Goal: Obtain resource: Obtain resource

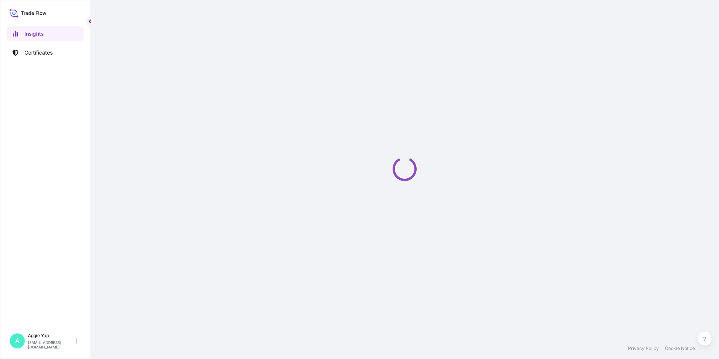
select select "2025"
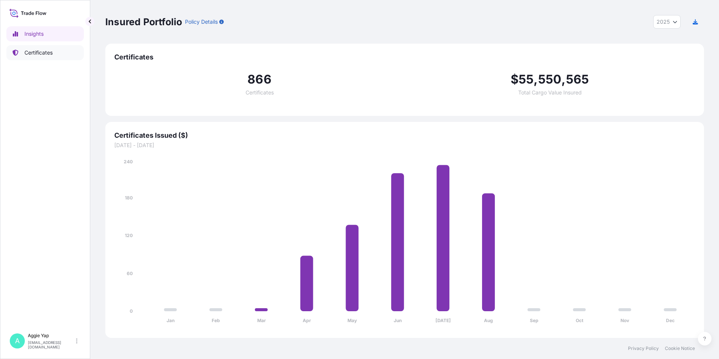
click at [27, 55] on p "Certificates" at bounding box center [38, 53] width 28 height 8
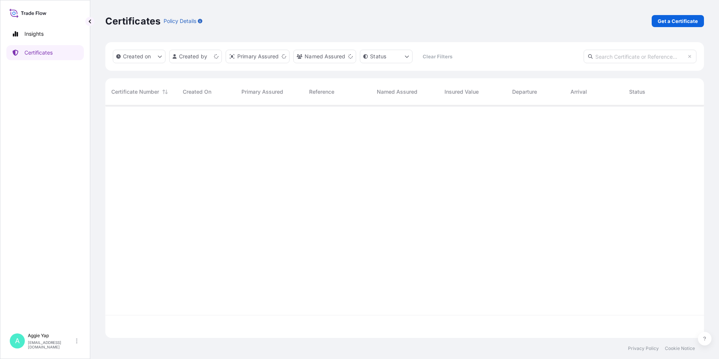
scroll to position [231, 593]
click at [686, 20] on p "Get a Certificate" at bounding box center [678, 21] width 40 height 8
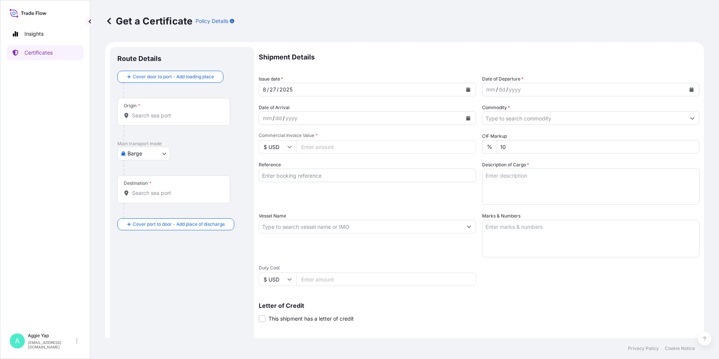
click at [150, 156] on body "Insights Certificates A Aggie Yap sg.lubrizolbdp@bdpint.com Get a Certificate P…" at bounding box center [359, 179] width 719 height 359
click at [140, 217] on span "Ocean Vessel" at bounding box center [148, 214] width 33 height 8
select select "Ocean Vessel"
click at [177, 116] on input "Origin *" at bounding box center [176, 119] width 89 height 8
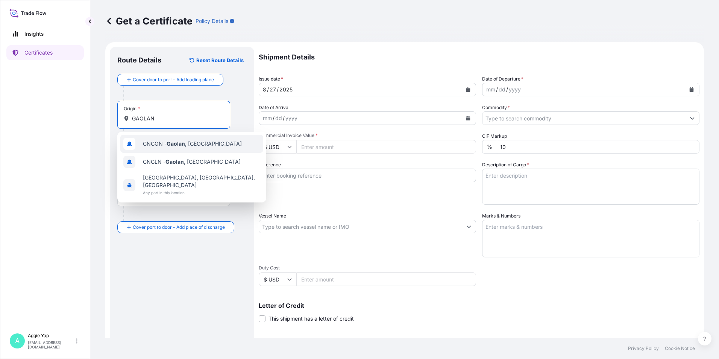
click at [207, 144] on div "CNGON - [GEOGRAPHIC_DATA] , [GEOGRAPHIC_DATA]" at bounding box center [191, 144] width 143 height 18
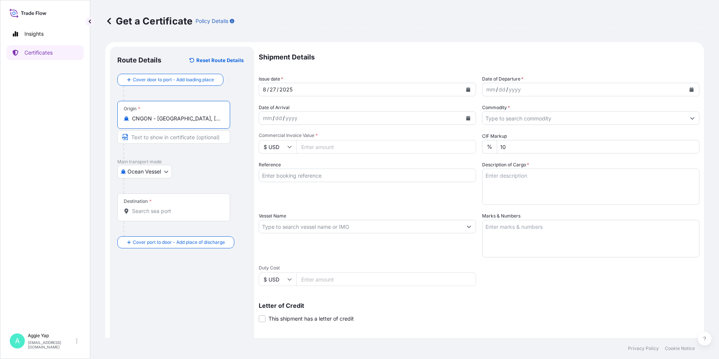
type input "CNGON - [GEOGRAPHIC_DATA], [GEOGRAPHIC_DATA]"
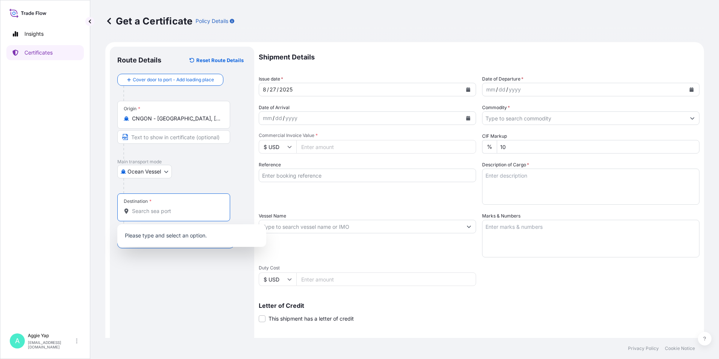
click at [174, 211] on input "Destination *" at bounding box center [176, 211] width 89 height 8
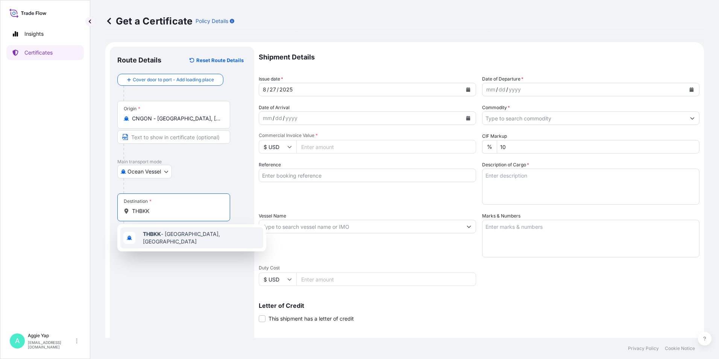
click at [186, 238] on span "THBKK - Bangkok, Thailand" at bounding box center [201, 237] width 117 height 15
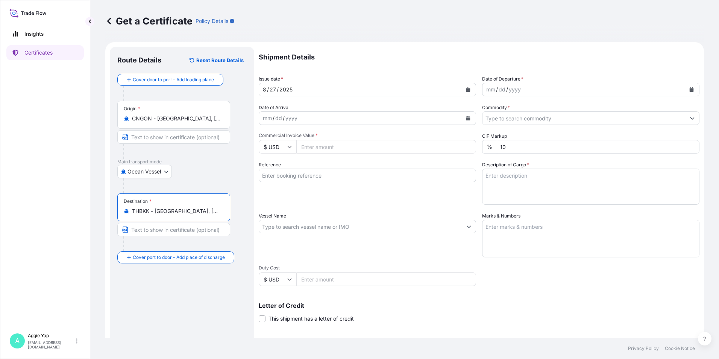
type input "THBKK - [GEOGRAPHIC_DATA], [GEOGRAPHIC_DATA]"
click at [191, 179] on div at bounding box center [184, 185] width 123 height 15
click at [470, 87] on button "Calendar" at bounding box center [468, 90] width 12 height 12
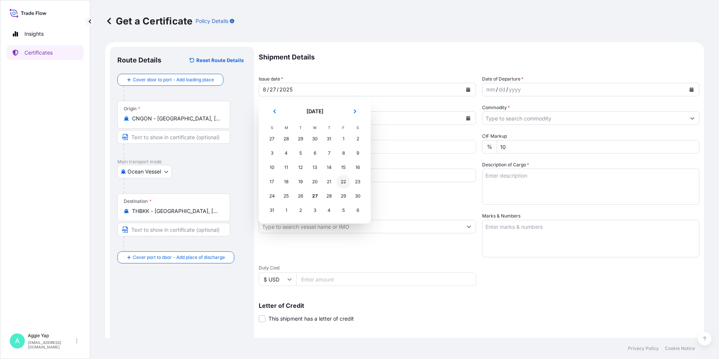
click at [345, 184] on div "22" at bounding box center [344, 182] width 14 height 14
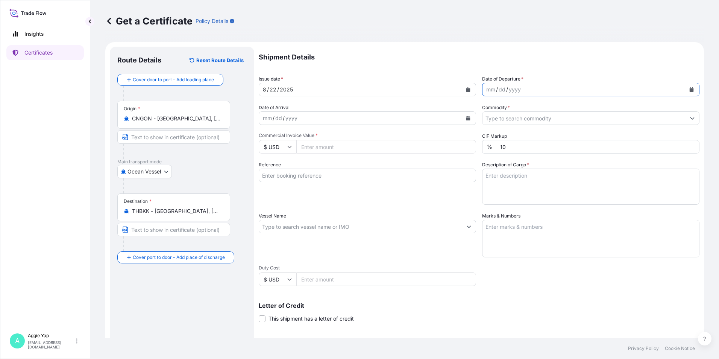
click at [686, 92] on button "Calendar" at bounding box center [692, 90] width 12 height 12
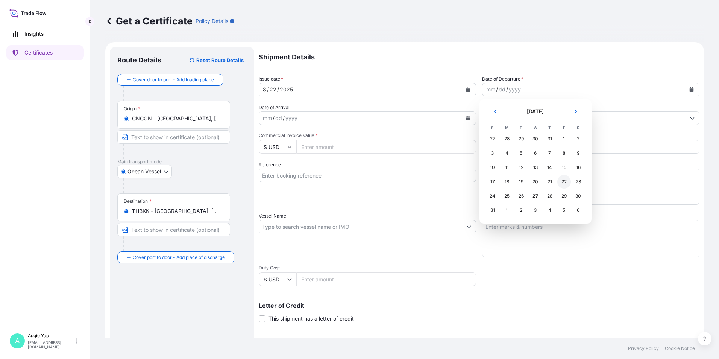
click at [564, 181] on div "22" at bounding box center [565, 182] width 14 height 14
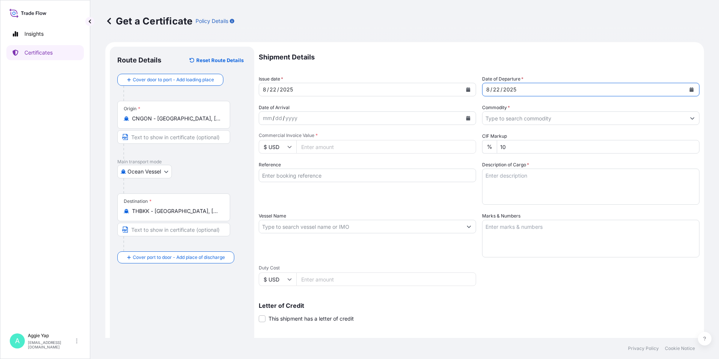
click at [510, 121] on input "Commodity *" at bounding box center [584, 118] width 203 height 14
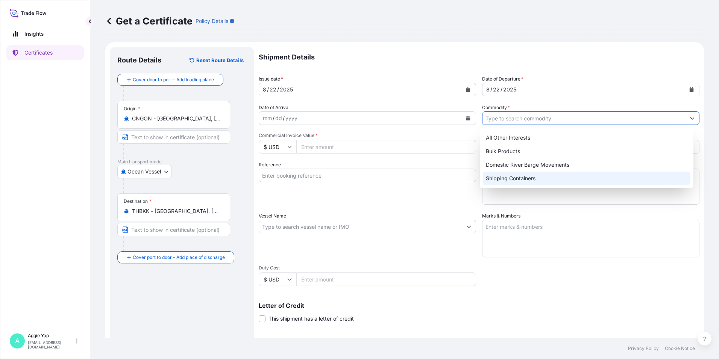
click at [508, 176] on div "Shipping Containers" at bounding box center [587, 179] width 208 height 14
type input "Shipping Containers"
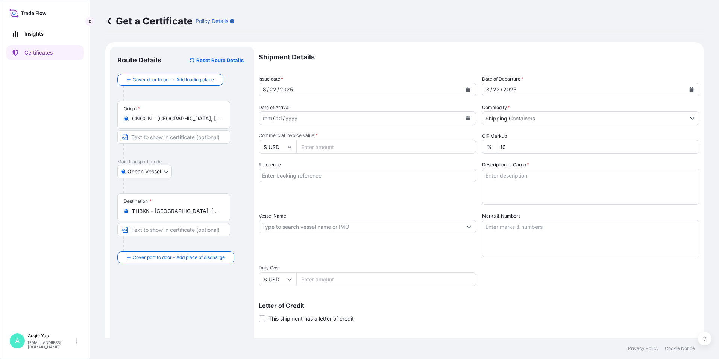
click at [323, 146] on input "Commercial Invoice Value *" at bounding box center [387, 147] width 180 height 14
type input "79405.56"
click at [365, 176] on input "Reference" at bounding box center [367, 176] width 217 height 14
type input "ENEOS (THAILAND) LTD"
click at [314, 229] on input "Vessel Name" at bounding box center [360, 227] width 203 height 14
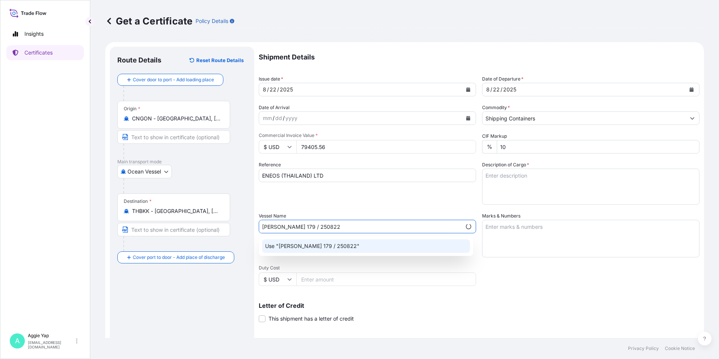
click at [347, 248] on div "Use "YI FENG 179 / 250822"" at bounding box center [366, 246] width 208 height 14
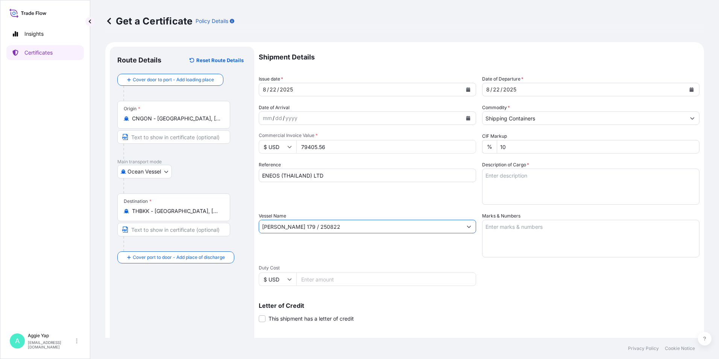
type input "[PERSON_NAME] 179 / 250822"
click at [584, 227] on textarea "Marks & Numbers" at bounding box center [590, 239] width 217 height 38
type textarea "AS PER BILL OF LADING"
click at [570, 185] on textarea "Description of Cargo *" at bounding box center [590, 187] width 217 height 36
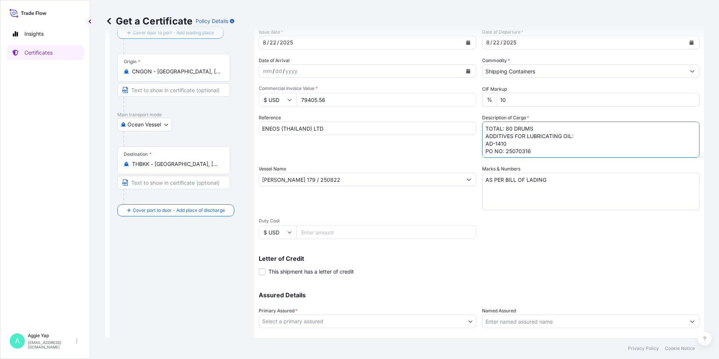
scroll to position [93, 0]
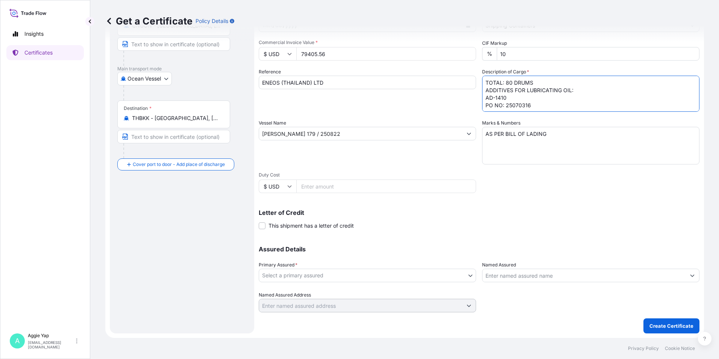
type textarea "TOTAL: 80 DRUMS ADDITIVES FOR LUBRICATING OIL: AD-1410 PO NO: 25070316"
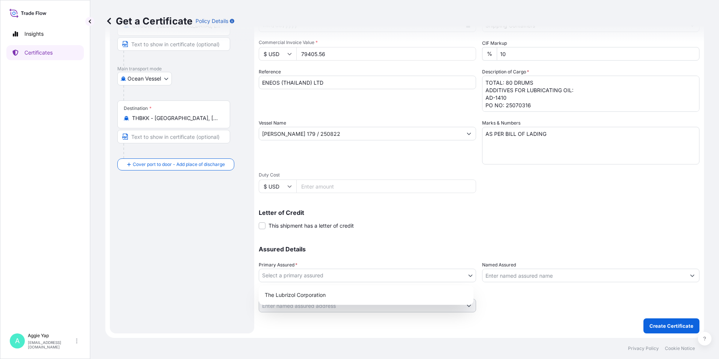
click at [335, 274] on body "Insights Certificates A Aggie Yap sg.lubrizolbdp@bdpint.com Get a Certificate P…" at bounding box center [359, 179] width 719 height 359
click at [302, 295] on div "The Lubrizol Corporation" at bounding box center [366, 295] width 209 height 14
select select "31566"
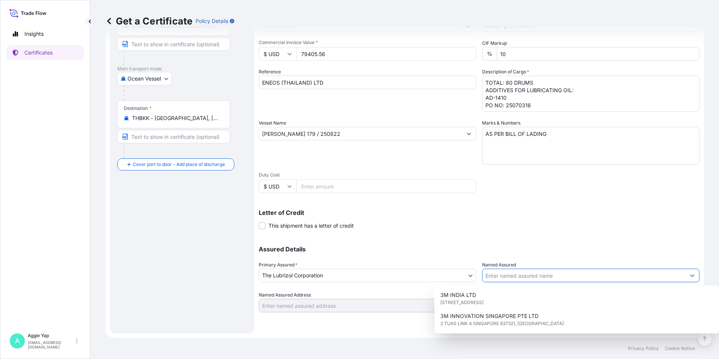
click at [506, 276] on input "Named Assured" at bounding box center [584, 276] width 203 height 14
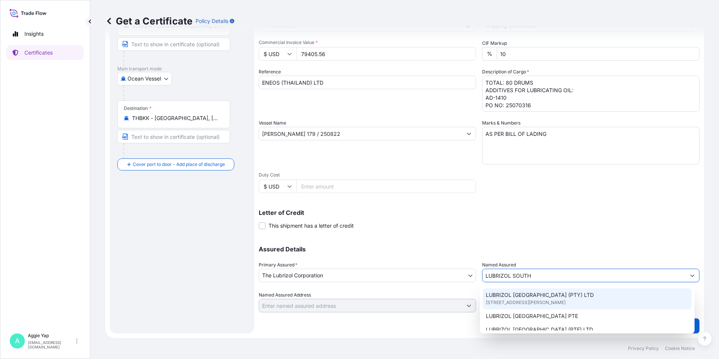
scroll to position [38, 0]
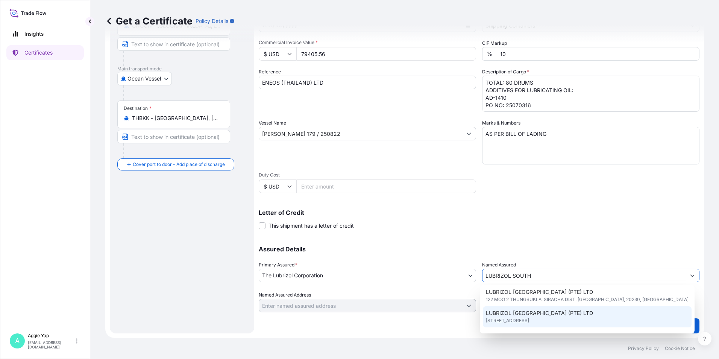
click at [530, 316] on span "LUBRIZOL [GEOGRAPHIC_DATA] (PTE) LTD" at bounding box center [539, 313] width 107 height 8
type input "LUBRIZOL [GEOGRAPHIC_DATA] (PTE) LTD"
type input "[STREET_ADDRESS]"
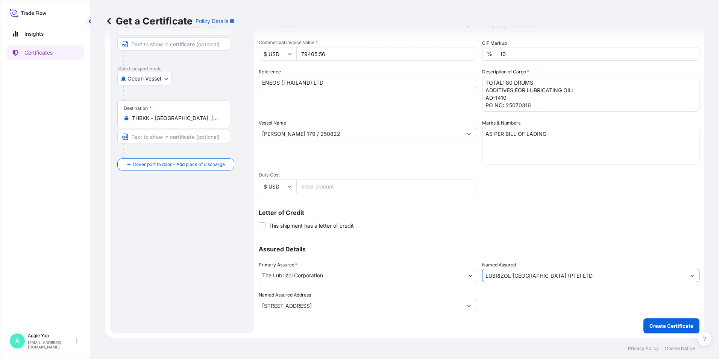
type input "LUBRIZOL [GEOGRAPHIC_DATA] (PTE) LTD"
click at [530, 233] on div "Shipment Details Issue date * 8 / 22 / 2025 Date of Departure * 8 / 22 / 2025 D…" at bounding box center [479, 133] width 441 height 359
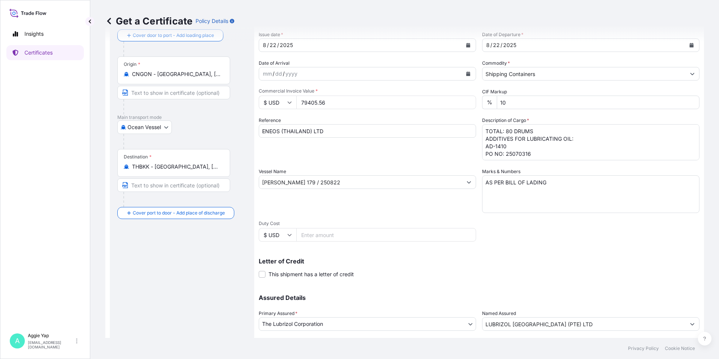
scroll to position [93, 0]
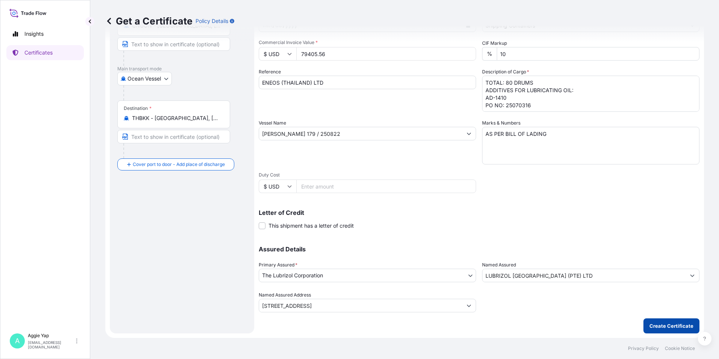
click at [663, 330] on button "Create Certificate" at bounding box center [672, 325] width 56 height 15
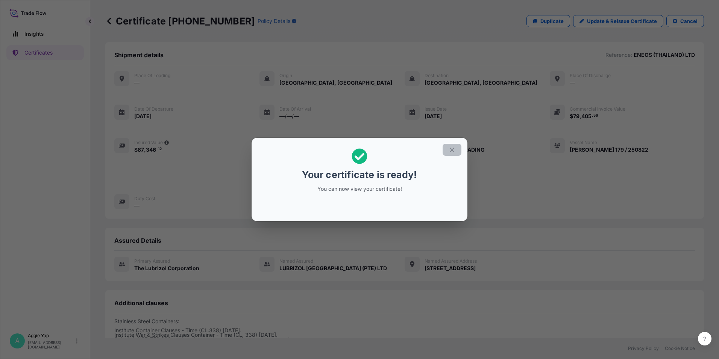
click at [455, 149] on icon "button" at bounding box center [452, 149] width 7 height 7
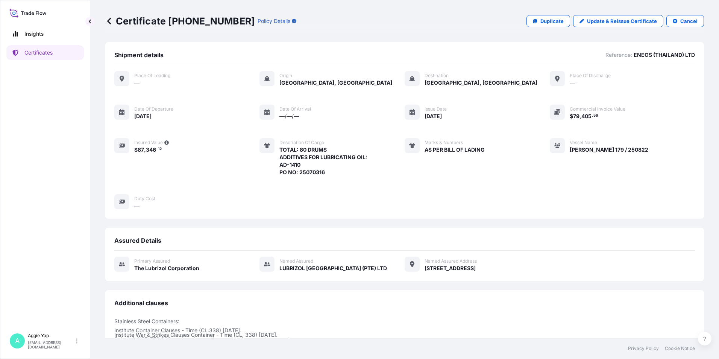
scroll to position [92, 0]
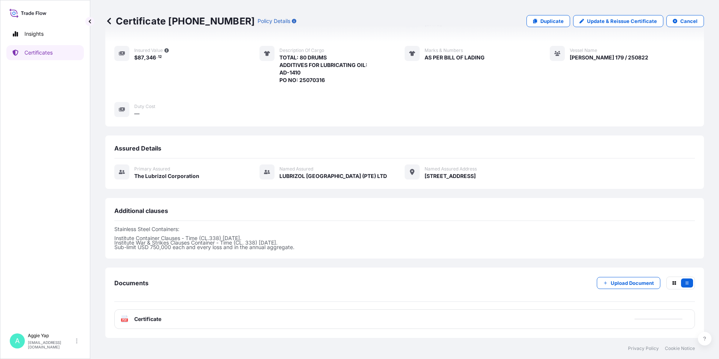
click at [187, 321] on div "PDF Certificate" at bounding box center [404, 319] width 581 height 20
click at [200, 318] on div "PDF Certificate" at bounding box center [404, 319] width 581 height 20
click at [200, 316] on div "PDF Certificate" at bounding box center [404, 319] width 581 height 20
click at [657, 320] on p "Try again." at bounding box center [662, 319] width 24 height 8
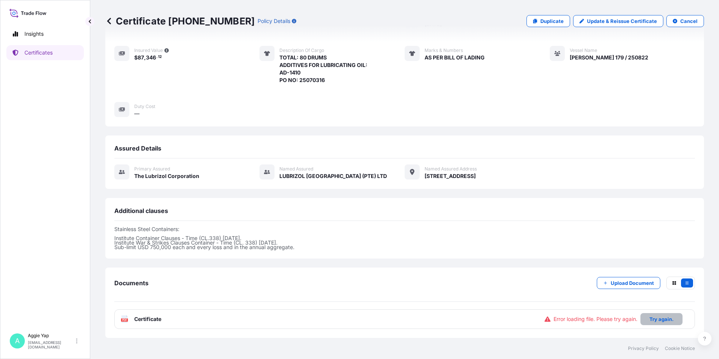
click at [652, 317] on p "Try again." at bounding box center [662, 319] width 24 height 8
click at [573, 317] on span "Error loading file. Please try again." at bounding box center [596, 319] width 84 height 8
click at [649, 315] on button "Try again." at bounding box center [662, 319] width 42 height 12
click at [663, 321] on p "Try again." at bounding box center [662, 319] width 24 height 8
click at [654, 322] on p "Try again." at bounding box center [662, 319] width 24 height 8
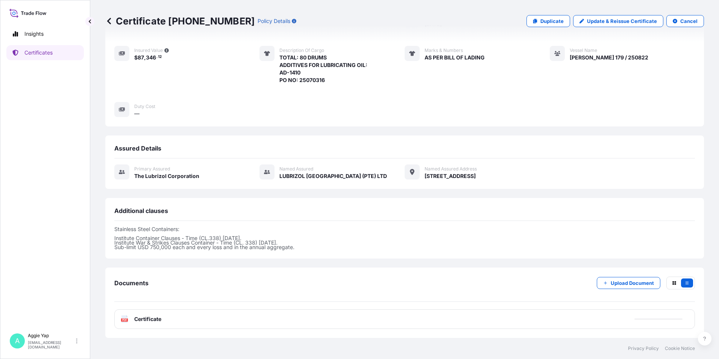
click at [654, 322] on div "PDF Certificate" at bounding box center [404, 319] width 581 height 20
click at [655, 322] on div "PDF Certificate" at bounding box center [404, 319] width 581 height 20
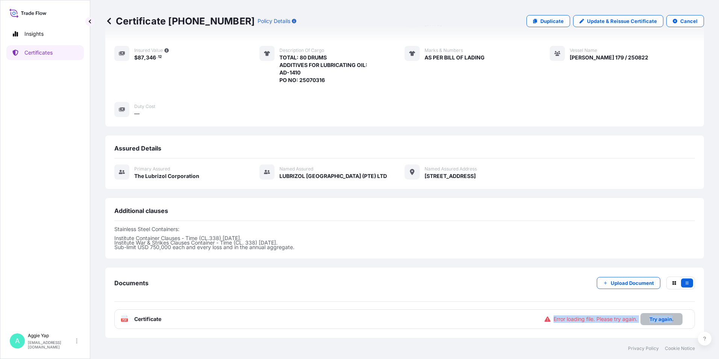
click at [650, 323] on button "Try again." at bounding box center [662, 319] width 42 height 12
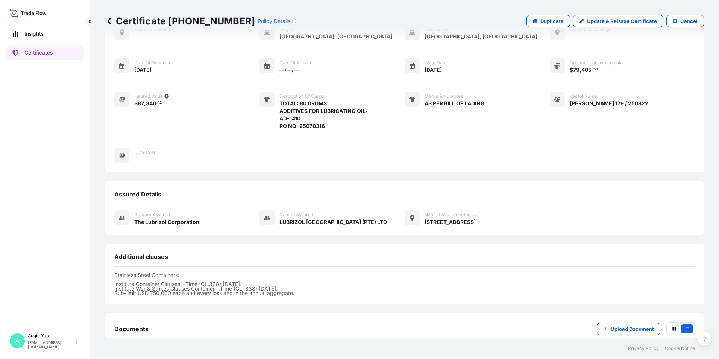
scroll to position [92, 0]
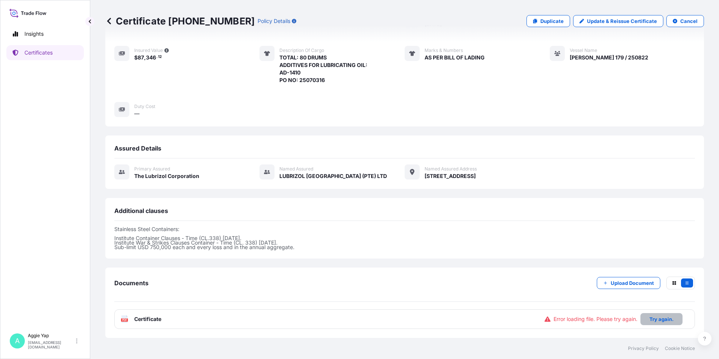
click at [653, 325] on button "Try again." at bounding box center [662, 319] width 42 height 12
click at [641, 323] on button "Try again." at bounding box center [662, 319] width 42 height 12
click at [140, 320] on span "Certificate" at bounding box center [147, 319] width 27 height 8
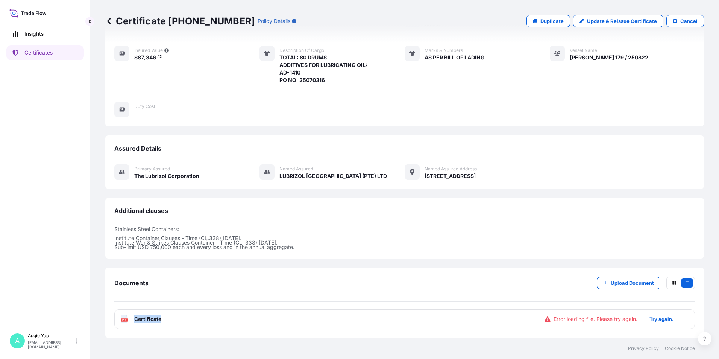
click at [140, 320] on span "Certificate" at bounding box center [147, 319] width 27 height 8
click at [230, 322] on div "PDF Certificate Error loading file. Please try again. Try again." at bounding box center [404, 319] width 581 height 20
click at [231, 322] on div "PDF Certificate Error loading file. Please try again. Try again." at bounding box center [404, 319] width 581 height 20
click at [232, 321] on div "PDF Certificate Error loading file. Please try again. Try again." at bounding box center [404, 319] width 581 height 20
click at [650, 319] on p "Try again." at bounding box center [662, 319] width 24 height 8
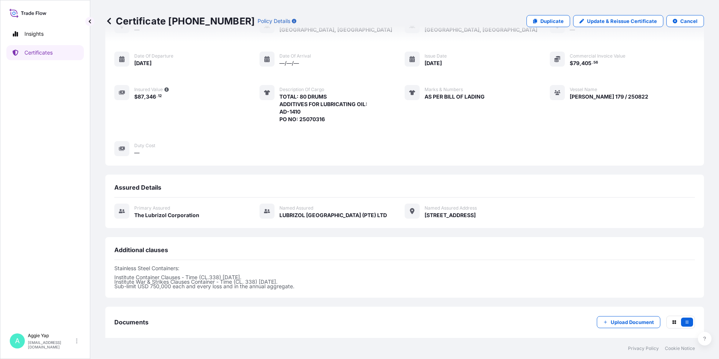
scroll to position [0, 0]
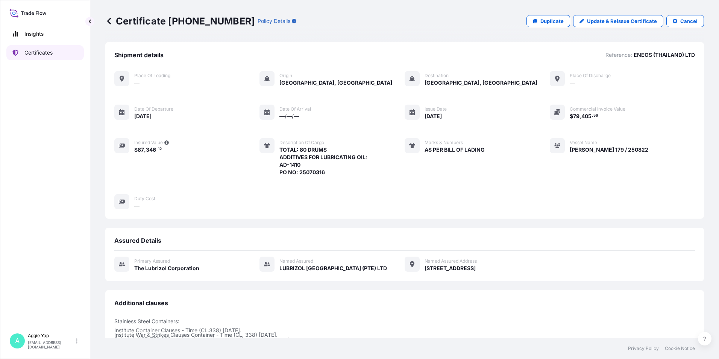
click at [32, 51] on p "Certificates" at bounding box center [38, 53] width 28 height 8
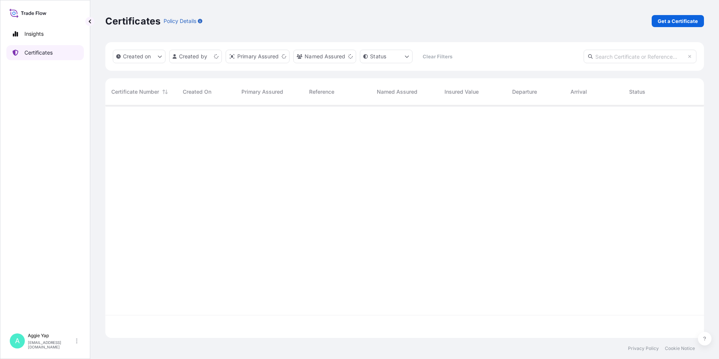
scroll to position [231, 593]
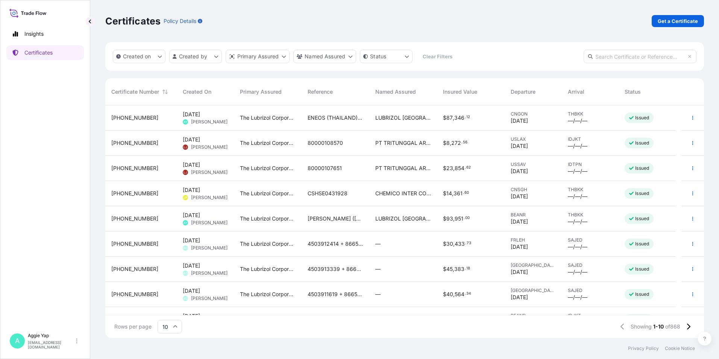
click at [267, 126] on div "The Lubrizol Corporation" at bounding box center [268, 117] width 68 height 25
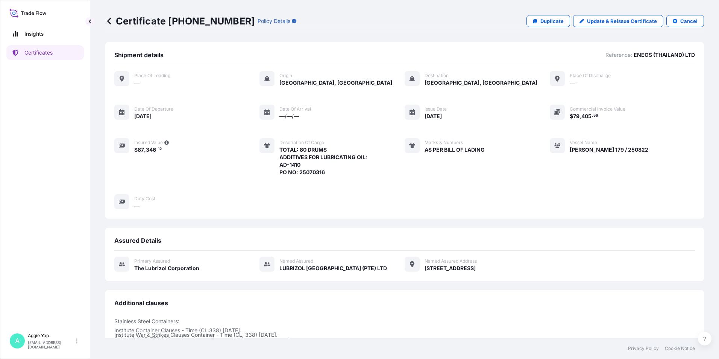
click at [267, 126] on div "Place of Loading — Origin [GEOGRAPHIC_DATA], [GEOGRAPHIC_DATA] Destination [GEO…" at bounding box center [404, 140] width 581 height 138
click at [444, 229] on div "Assured Details Primary assured The Lubrizol Corporation Named Assured LUBRIZOL…" at bounding box center [404, 254] width 599 height 53
click at [587, 23] on p "Update & Reissue Certificate" at bounding box center [622, 21] width 70 height 8
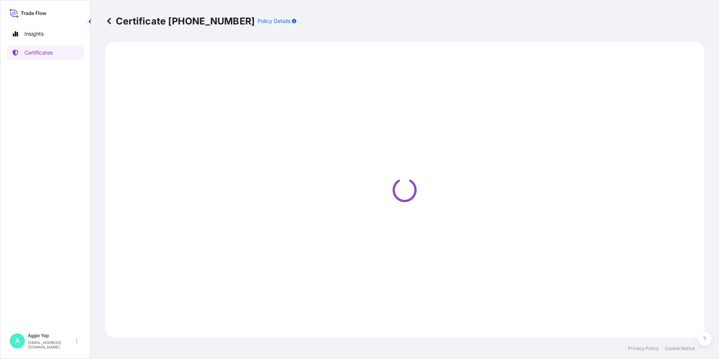
select select "Ocean Vessel"
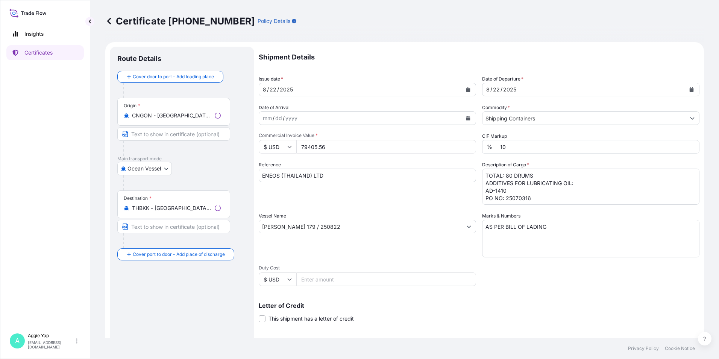
select select "31566"
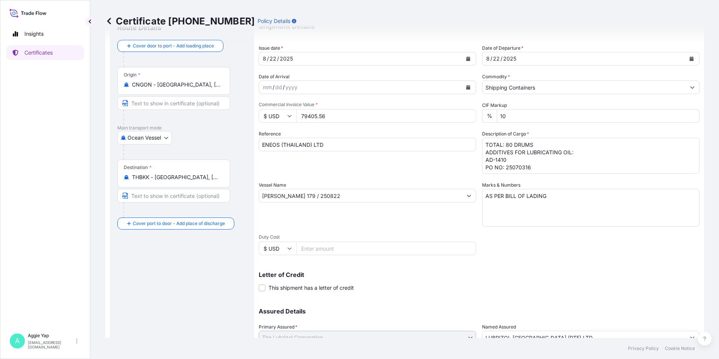
scroll to position [93, 0]
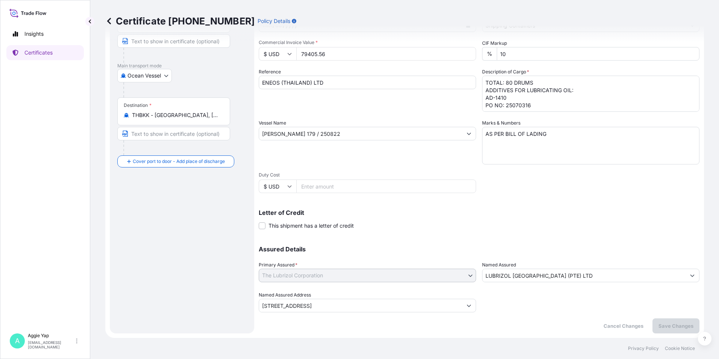
click at [402, 305] on input "[STREET_ADDRESS]" at bounding box center [360, 306] width 203 height 14
click at [534, 315] on div "Shipment Details Issue date * [DATE] Date of Departure * [DATE] Date of Arrival…" at bounding box center [479, 144] width 441 height 380
click at [664, 327] on p "Save Changes" at bounding box center [676, 326] width 35 height 8
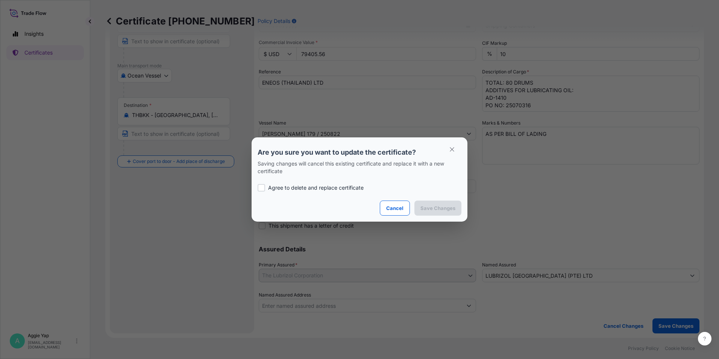
click at [335, 189] on p "Agree to delete and replace certificate" at bounding box center [316, 188] width 96 height 8
checkbox input "true"
click at [433, 211] on p "Save Changes" at bounding box center [438, 208] width 35 height 8
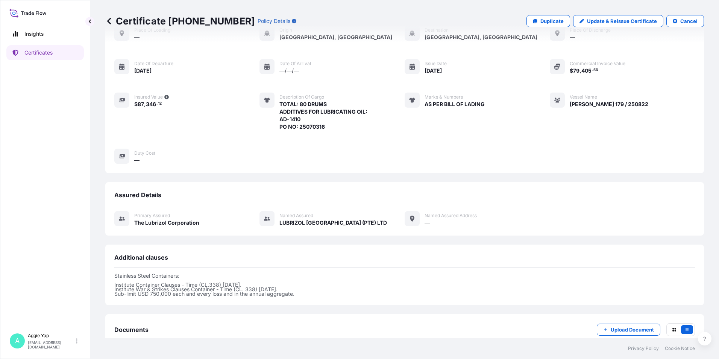
scroll to position [92, 0]
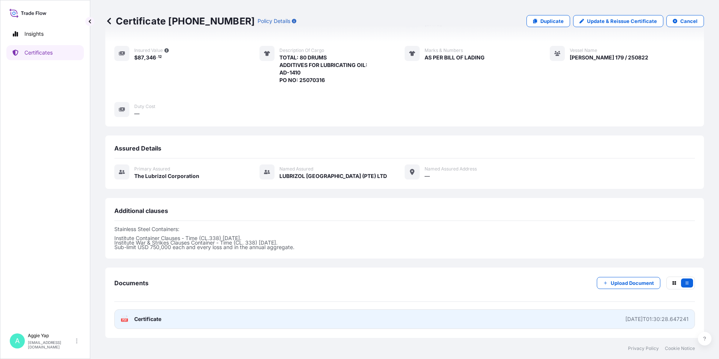
click at [274, 326] on link "PDF Certificate [DATE]T01:30:28.647241" at bounding box center [404, 319] width 581 height 20
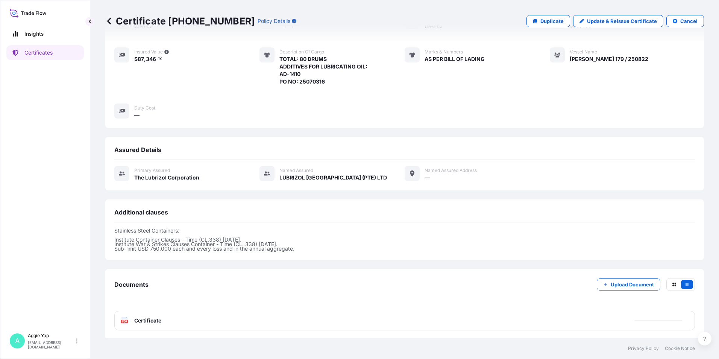
scroll to position [91, 0]
click at [504, 184] on div "Primary assured The Lubrizol Corporation Named Assured LUBRIZOL [GEOGRAPHIC_DAT…" at bounding box center [404, 177] width 581 height 35
click at [48, 53] on p "Certificates" at bounding box center [38, 53] width 28 height 8
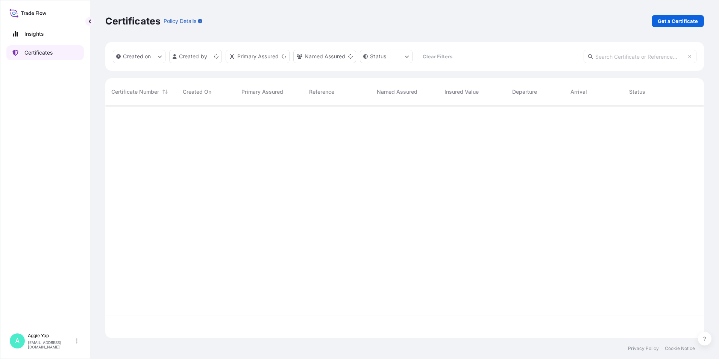
scroll to position [231, 593]
click at [680, 22] on p "Get a Certificate" at bounding box center [678, 21] width 40 height 8
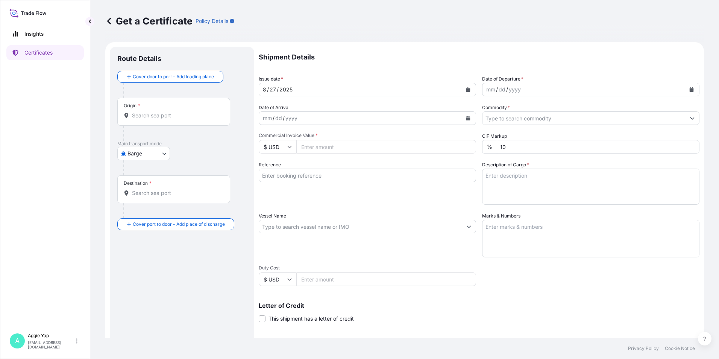
click at [152, 160] on body "Insights Certificates A [PERSON_NAME] [EMAIL_ADDRESS][DOMAIN_NAME] Get a Certif…" at bounding box center [359, 179] width 719 height 359
click at [133, 210] on div "Ocean Vessel" at bounding box center [144, 214] width 48 height 14
select select "Ocean Vessel"
click at [157, 118] on input "Origin *" at bounding box center [176, 119] width 89 height 8
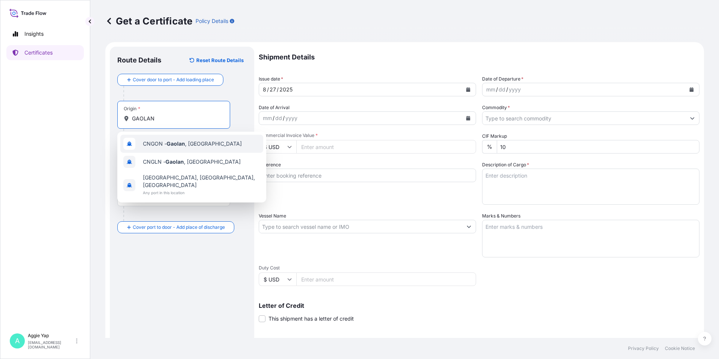
click at [173, 147] on span "CNGON - [GEOGRAPHIC_DATA] , [GEOGRAPHIC_DATA]" at bounding box center [192, 144] width 99 height 8
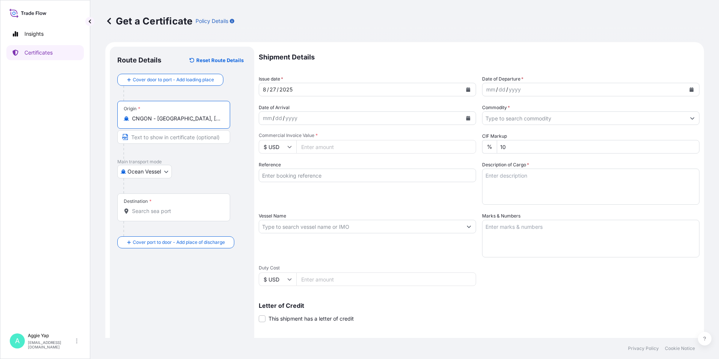
type input "CNGON - [GEOGRAPHIC_DATA], [GEOGRAPHIC_DATA]"
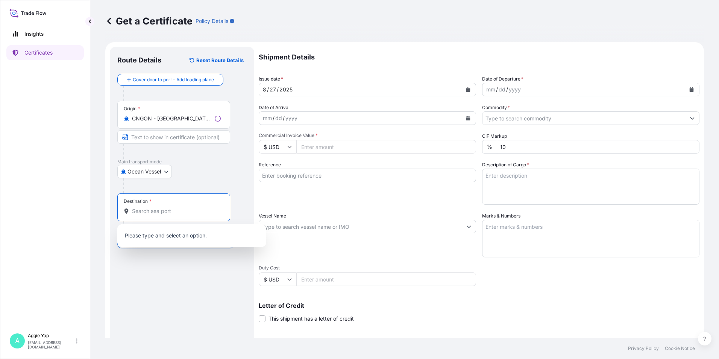
click at [160, 208] on input "Destination *" at bounding box center [176, 211] width 89 height 8
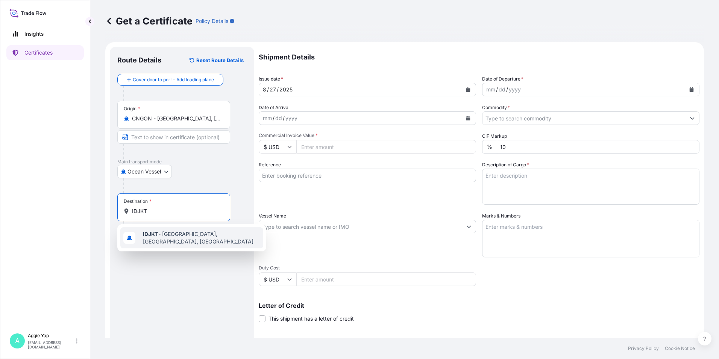
click at [162, 237] on span "IDJKT - [GEOGRAPHIC_DATA], [GEOGRAPHIC_DATA], [GEOGRAPHIC_DATA]" at bounding box center [201, 237] width 117 height 15
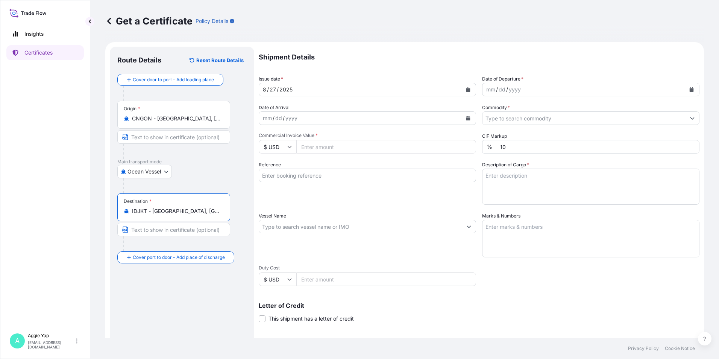
type input "IDJKT - [GEOGRAPHIC_DATA], [GEOGRAPHIC_DATA], [GEOGRAPHIC_DATA]"
click at [469, 93] on button "Calendar" at bounding box center [468, 90] width 12 height 12
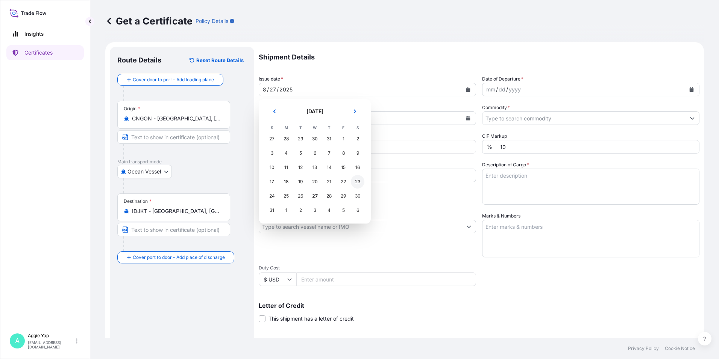
click at [360, 183] on div "23" at bounding box center [358, 182] width 14 height 14
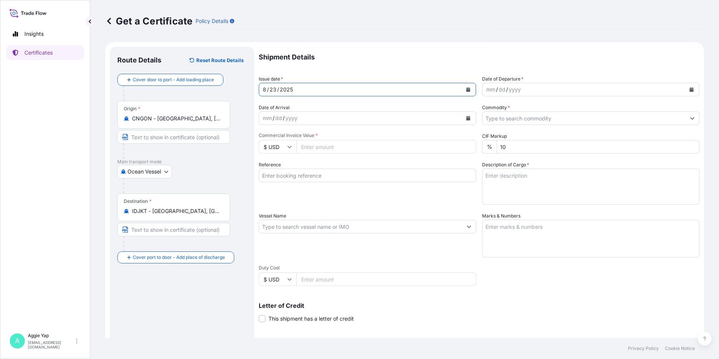
click at [690, 90] on icon "Calendar" at bounding box center [692, 89] width 4 height 5
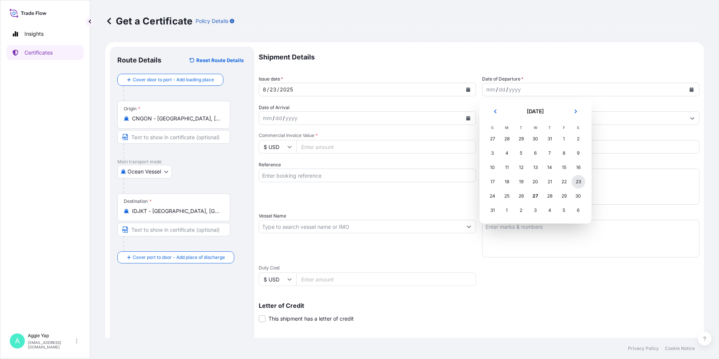
click at [575, 183] on div "23" at bounding box center [579, 182] width 14 height 14
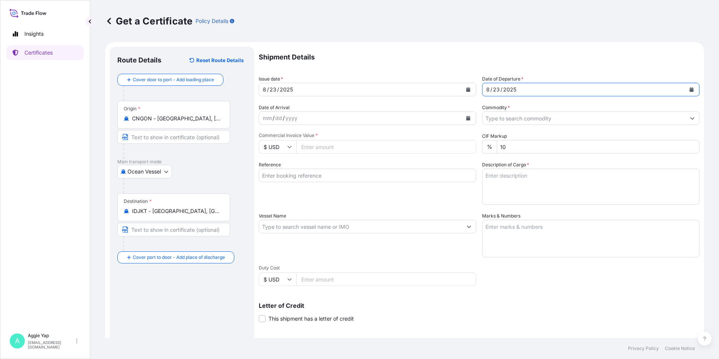
click at [522, 118] on input "Commodity *" at bounding box center [584, 118] width 203 height 14
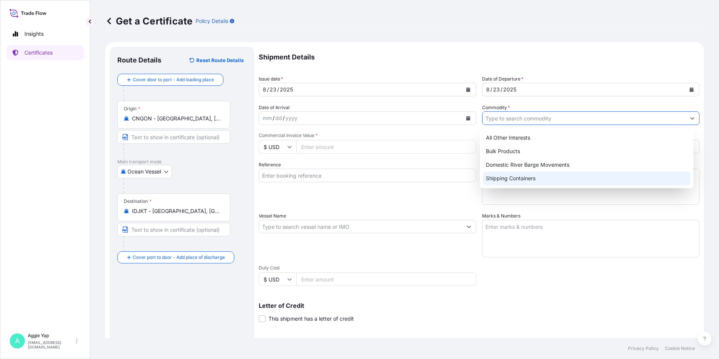
click at [503, 180] on div "Shipping Containers" at bounding box center [587, 179] width 208 height 14
type input "Shipping Containers"
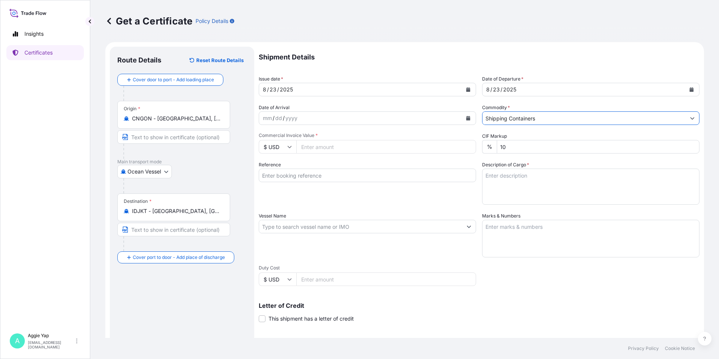
click at [371, 147] on input "Commercial Invoice Value *" at bounding box center [387, 147] width 180 height 14
click at [322, 148] on input "Commercial Invoice Value *" at bounding box center [387, 147] width 180 height 14
type input "36834.24"
drag, startPoint x: 264, startPoint y: 176, endPoint x: 254, endPoint y: 178, distance: 10.5
click at [264, 176] on input "Reference" at bounding box center [367, 176] width 217 height 14
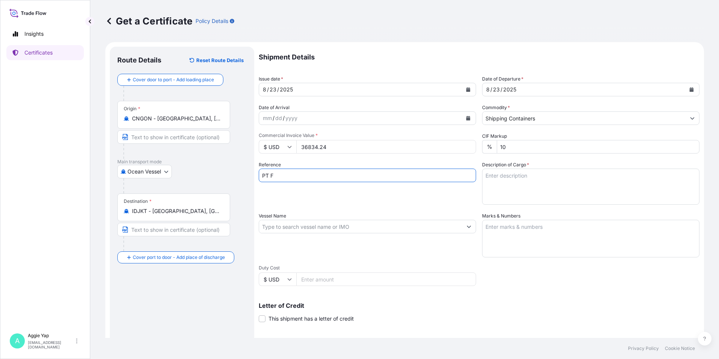
type input "PT FEDERAL KARYATAMA"
click at [325, 231] on input "Vessel Name" at bounding box center [360, 227] width 203 height 14
click at [318, 227] on input "Vessel Name" at bounding box center [360, 227] width 203 height 14
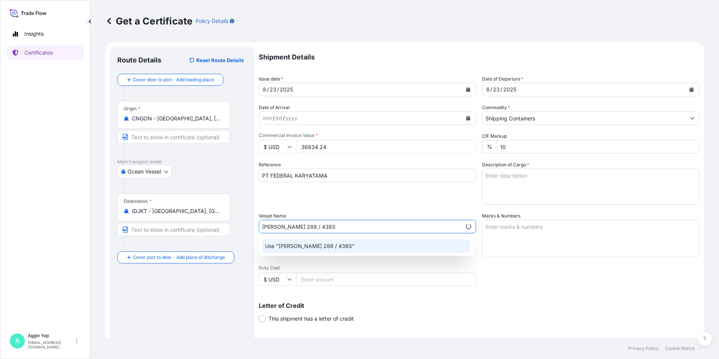
type input "[PERSON_NAME] 288 / 438S"
click at [386, 254] on div "Use "[PERSON_NAME] 288 / 438S"" at bounding box center [366, 246] width 214 height 20
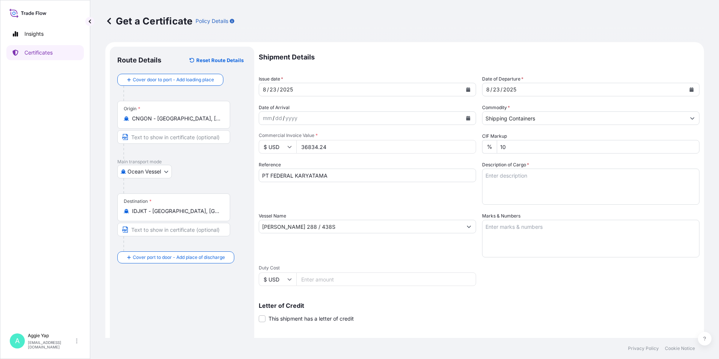
click at [530, 238] on textarea "Marks & Numbers" at bounding box center [590, 239] width 217 height 38
type textarea "AS PER BILL OF LADING"
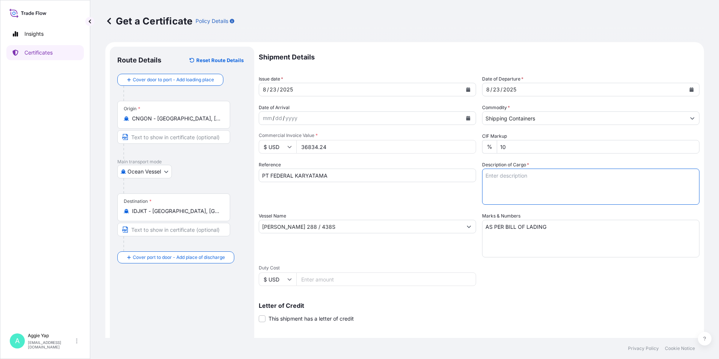
click at [579, 186] on textarea "Description of Cargo *" at bounding box center [590, 187] width 217 height 36
click at [509, 181] on textarea "Description of Cargo *" at bounding box center [590, 187] width 217 height 36
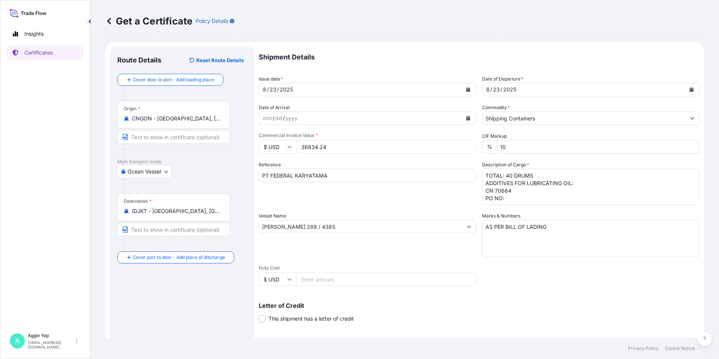
click at [521, 200] on textarea "TOTAL: 40 DRUMS ADDITIVES FOR LUBRICATING OIL: CN 70664 PO NO:" at bounding box center [590, 187] width 217 height 36
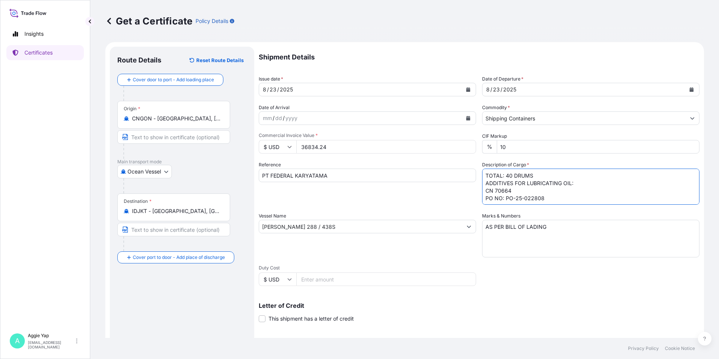
type textarea "TOTAL: 40 DRUMS ADDITIVES FOR LUBRICATING OIL: CN 70664 PO NO: PO-25-022808"
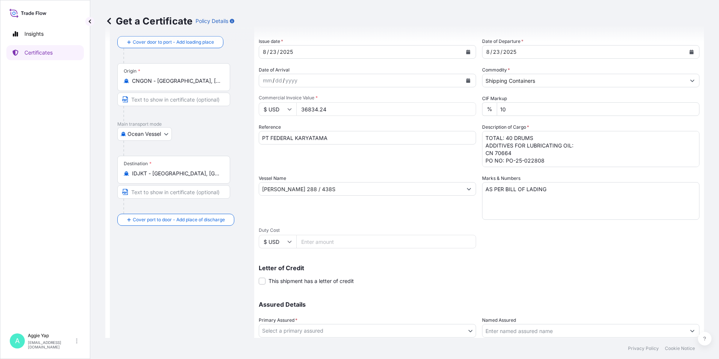
scroll to position [93, 0]
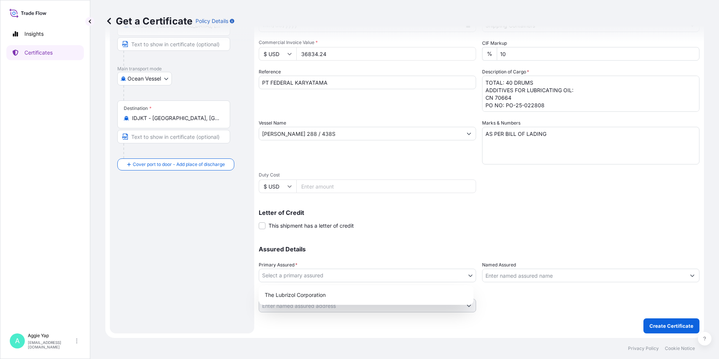
click at [283, 272] on body "Insights Certificates A [PERSON_NAME] [EMAIL_ADDRESS][DOMAIN_NAME] Get a Certif…" at bounding box center [359, 179] width 719 height 359
click at [286, 294] on div "The Lubrizol Corporation" at bounding box center [366, 295] width 209 height 14
select select "31566"
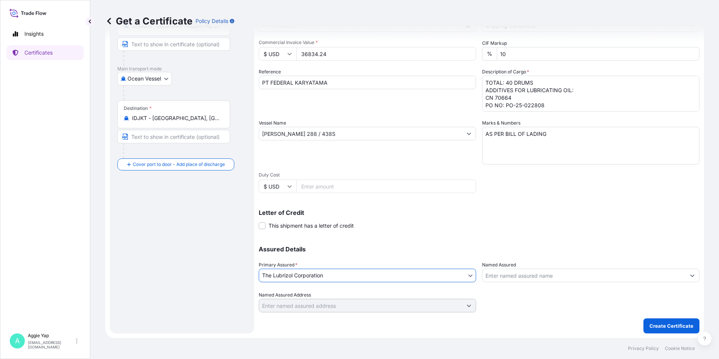
click at [494, 276] on input "Named Assured" at bounding box center [584, 276] width 203 height 14
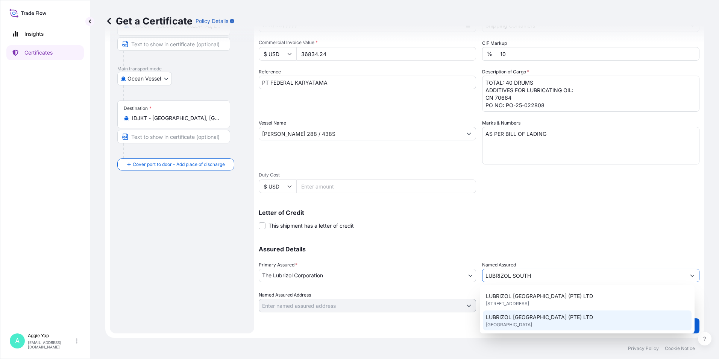
scroll to position [38, 0]
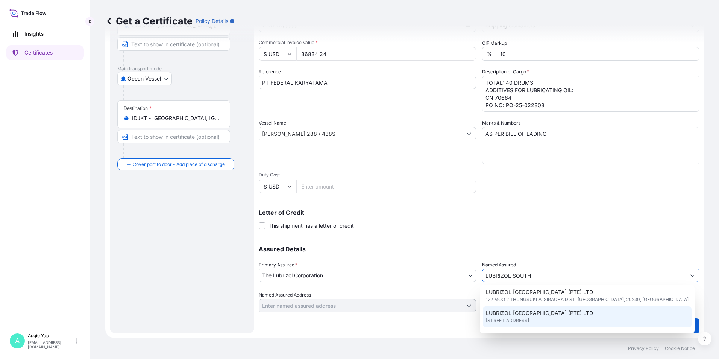
click at [554, 310] on span "LUBRIZOL [GEOGRAPHIC_DATA] (PTE) LTD" at bounding box center [539, 313] width 107 height 8
type input "LUBRIZOL [GEOGRAPHIC_DATA] (PTE) LTD"
type input "[STREET_ADDRESS]"
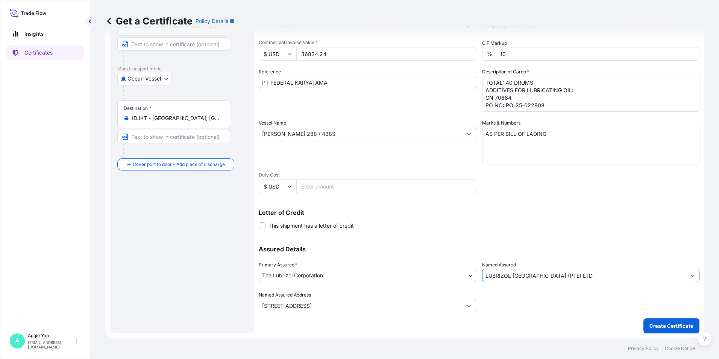
type input "LUBRIZOL [GEOGRAPHIC_DATA] (PTE) LTD"
click at [515, 219] on div "Letter of Credit This shipment has a letter of credit Letter of credit * Letter…" at bounding box center [479, 220] width 441 height 20
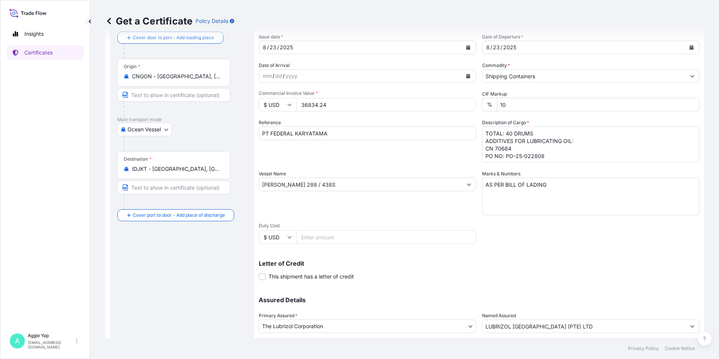
scroll to position [93, 0]
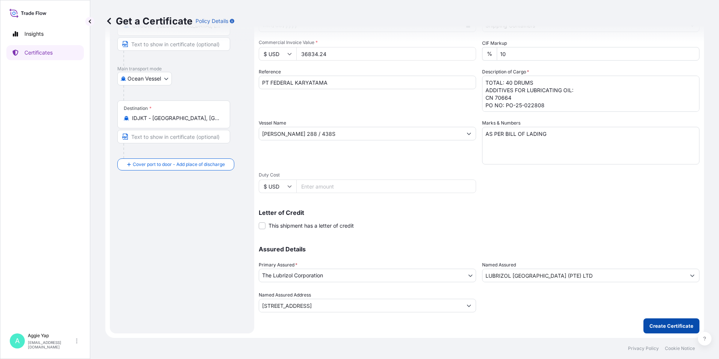
click at [649, 322] on button "Create Certificate" at bounding box center [672, 325] width 56 height 15
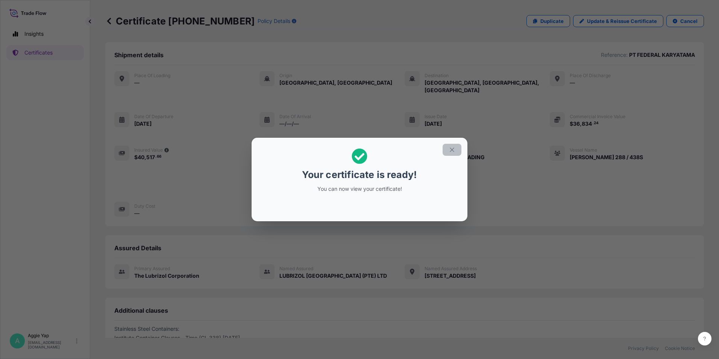
click at [448, 149] on button "button" at bounding box center [452, 150] width 19 height 12
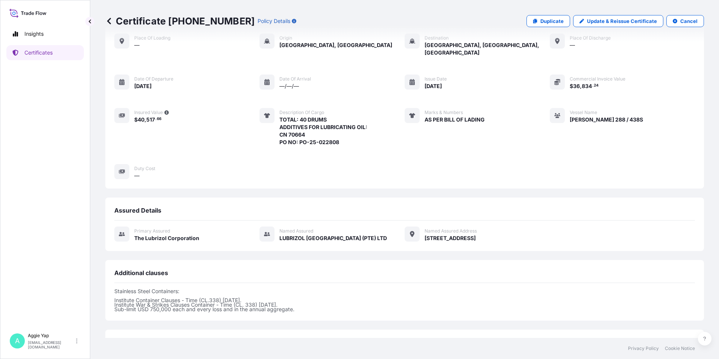
scroll to position [92, 0]
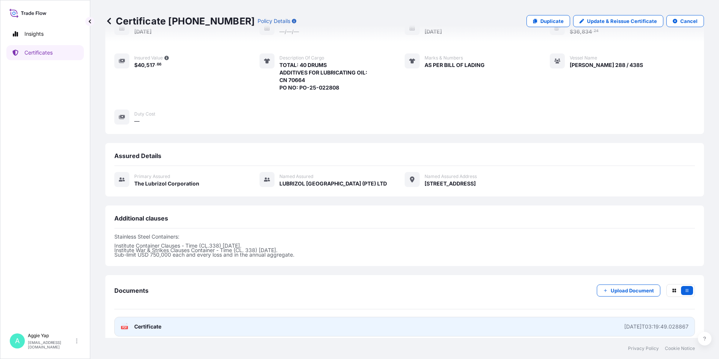
click at [196, 320] on link "PDF Certificate [DATE]T03:19:49.028867" at bounding box center [404, 327] width 581 height 20
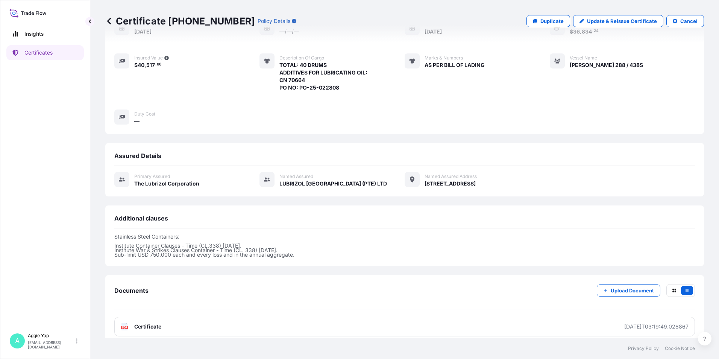
click at [519, 103] on div "Place of Loading — Origin [GEOGRAPHIC_DATA], [GEOGRAPHIC_DATA] Destination [GEO…" at bounding box center [404, 52] width 581 height 146
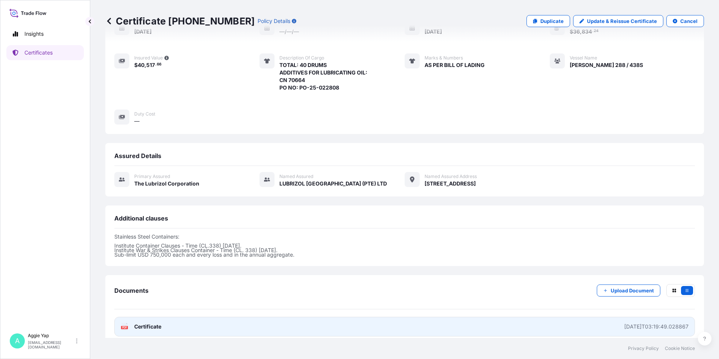
click at [155, 323] on span "Certificate" at bounding box center [147, 327] width 27 height 8
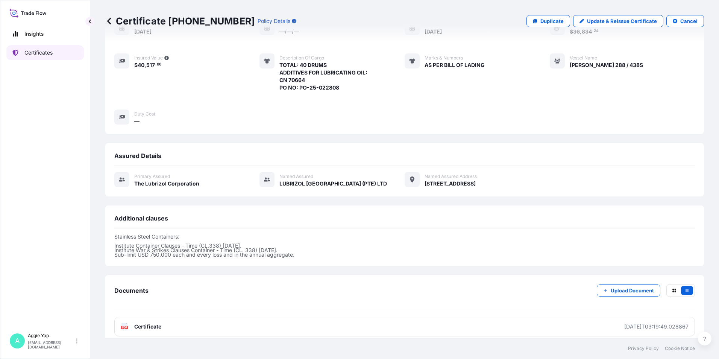
click at [44, 55] on p "Certificates" at bounding box center [38, 53] width 28 height 8
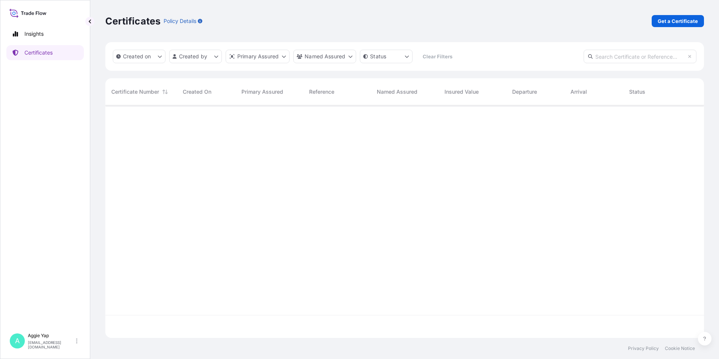
scroll to position [231, 593]
